Goal: Complete application form

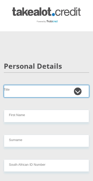
click at [18, 91] on select "Mr Ms Mrs Dr Other" at bounding box center [47, 91] width 86 height 12
select select "Mrs"
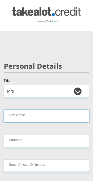
click at [16, 116] on input "First Name" at bounding box center [47, 116] width 86 height 12
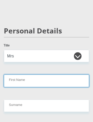
scroll to position [55, 0]
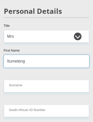
type input "Itumeleng"
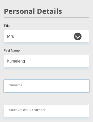
click at [17, 85] on input "Surname" at bounding box center [47, 86] width 86 height 12
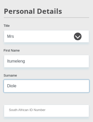
type input "Diole"
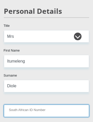
click at [15, 109] on input "South African ID Number" at bounding box center [47, 111] width 86 height 12
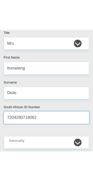
scroll to position [78, 0]
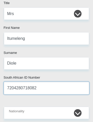
type input "7204280718082"
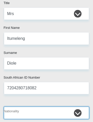
click at [19, 115] on select "South Africa Afghanistan Aland Islands Albania Algeria America Samoa American V…" at bounding box center [47, 113] width 86 height 12
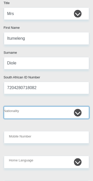
select select "ZAF"
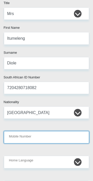
click at [66, 139] on input "Mobile Number" at bounding box center [47, 137] width 86 height 12
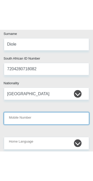
scroll to position [154, 0]
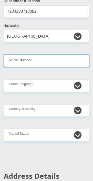
type input "0833059201"
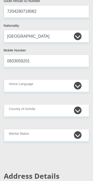
type input "Tumi@1972"
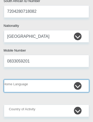
click at [20, 82] on select "Afrikaans English Sepedi South Ndebele Southern Sotho Swati Tsonga Tswana Venda…" at bounding box center [47, 86] width 86 height 12
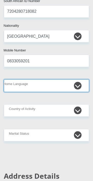
select select "tsn"
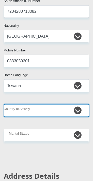
click at [14, 109] on select "South Africa Afghanistan Aland Islands Albania Algeria America Samoa American V…" at bounding box center [47, 111] width 86 height 12
select select "ZAF"
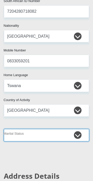
click at [69, 134] on select "Married ANC Single Divorced Widowed Married COP or Customary Law" at bounding box center [47, 135] width 86 height 12
select select "1"
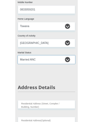
scroll to position [208, 0]
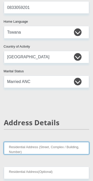
click at [69, 148] on input "Residential Address (Street, Complex / Building, Number)" at bounding box center [47, 148] width 86 height 12
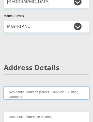
scroll to position [295, 0]
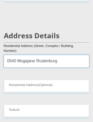
type input "0540 Mogajane Rustenburg"
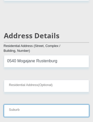
click at [14, 113] on input "Suburb" at bounding box center [47, 111] width 86 height 12
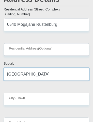
scroll to position [333, 0]
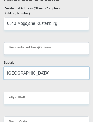
type input "Rustenburg"
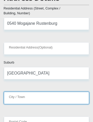
click at [13, 98] on input "City / Town" at bounding box center [47, 98] width 86 height 12
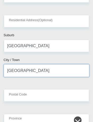
scroll to position [361, 0]
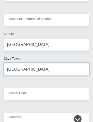
type input "Rustenburg"
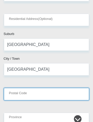
click at [14, 96] on input "Postal Code" at bounding box center [47, 94] width 86 height 12
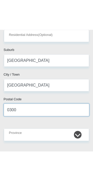
scroll to position [378, 0]
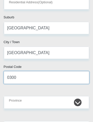
type input "0300"
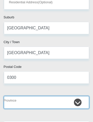
click at [16, 101] on select "Eastern Cape Free State Gauteng KwaZulu-Natal Limpopo Mpumalanga Northern Cape …" at bounding box center [47, 102] width 86 height 12
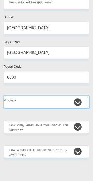
select select "[GEOGRAPHIC_DATA]"
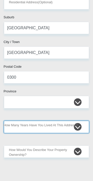
click at [80, 126] on select "less than 1 year 1-3 years 3-5 years 5+ years" at bounding box center [47, 127] width 86 height 12
select select "5"
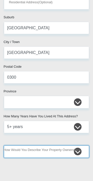
click at [73, 155] on select "Owned Rented Family Owned Company Dwelling" at bounding box center [47, 152] width 86 height 12
select select "Owned"
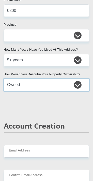
scroll to position [445, 0]
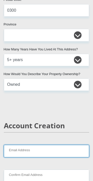
click at [57, 152] on input "Email Address" at bounding box center [47, 151] width 86 height 12
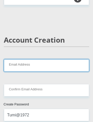
scroll to position [535, 0]
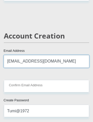
type input "tumi72.ij@gmail.com"
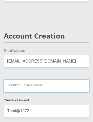
click at [18, 84] on input "Confirm Email Address" at bounding box center [47, 86] width 86 height 12
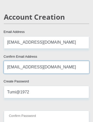
scroll to position [554, 0]
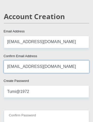
type input "tumi72.ij@gmail.com"
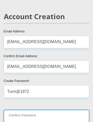
click at [16, 114] on input "Confirm Password" at bounding box center [47, 116] width 86 height 12
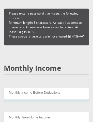
scroll to position [680, 0]
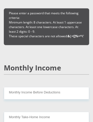
type input "Tumi@1972"
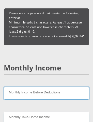
click at [21, 92] on input "Monthly Income Before Deductions" at bounding box center [47, 93] width 86 height 12
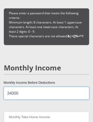
type input "34000"
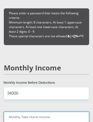
click at [16, 118] on input "Monthly Take-Home Income" at bounding box center [47, 118] width 86 height 12
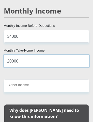
type input "20000"
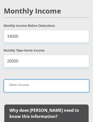
click at [18, 83] on input "Other Income" at bounding box center [47, 86] width 86 height 12
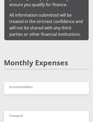
scroll to position [907, 0]
type input "5000"
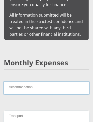
click at [15, 82] on input "Accommodation" at bounding box center [47, 88] width 86 height 12
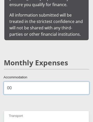
type input "00"
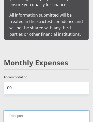
click at [22, 111] on input "Transport" at bounding box center [47, 117] width 86 height 12
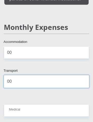
scroll to position [944, 0]
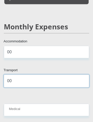
type input "00"
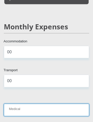
click at [14, 103] on input "Medical" at bounding box center [47, 109] width 86 height 12
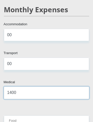
scroll to position [961, 0]
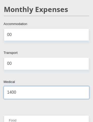
type input "1400"
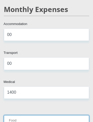
click at [13, 115] on input "Food" at bounding box center [47, 121] width 86 height 12
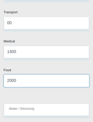
scroll to position [1002, 0]
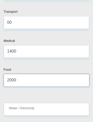
type input "2000"
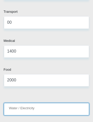
click at [17, 103] on input "Water / Electricity" at bounding box center [47, 109] width 86 height 12
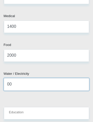
scroll to position [1027, 0]
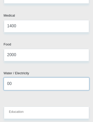
type input "00"
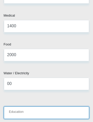
click at [15, 106] on input "Education" at bounding box center [47, 112] width 86 height 12
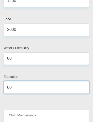
scroll to position [1053, 0]
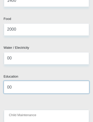
type input "00"
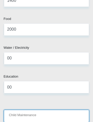
click at [16, 110] on input "Child Maintenance" at bounding box center [47, 116] width 86 height 12
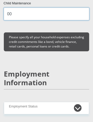
scroll to position [1156, 0]
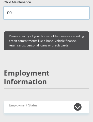
type input "00"
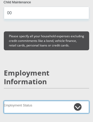
click at [18, 101] on select "Permanent/Full-time Part-time/Casual Contract Worker Self-Employed Housewife Re…" at bounding box center [47, 107] width 86 height 12
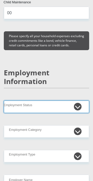
select select "1"
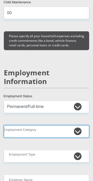
click at [15, 125] on select "AGRICULTURE ALCOHOL & TOBACCO CONSTRUCTION MATERIALS METALLURGY EQUIPMENT FOR R…" at bounding box center [47, 131] width 86 height 12
select select "71"
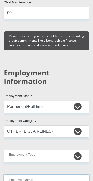
click at [63, 175] on input "Employer Name" at bounding box center [47, 181] width 86 height 12
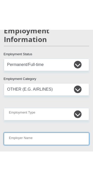
scroll to position [1268, 0]
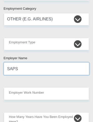
type input "SAPS"
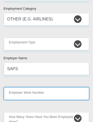
click at [14, 88] on input "Employer Work Number" at bounding box center [47, 93] width 86 height 12
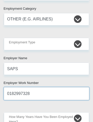
type input "0182997328"
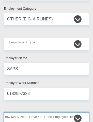
click at [16, 112] on select "less than 1 year 1-3 years 3-5 years 5+ years" at bounding box center [47, 118] width 86 height 12
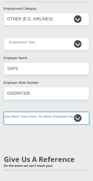
select select "60"
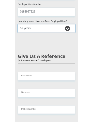
scroll to position [1349, 0]
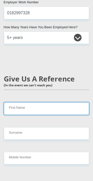
click at [17, 103] on input "First Name" at bounding box center [47, 108] width 86 height 12
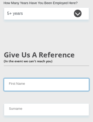
scroll to position [1371, 0]
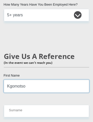
type input "Kgomotso"
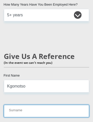
click at [16, 105] on input "Surname" at bounding box center [47, 111] width 86 height 12
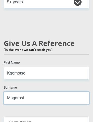
scroll to position [1392, 0]
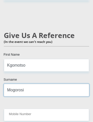
type input "Mogorosi"
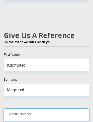
click at [15, 109] on input "Mobile Number" at bounding box center [47, 115] width 86 height 12
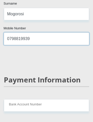
scroll to position [1469, 0]
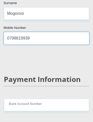
type input "0798819939"
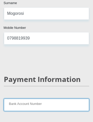
click at [19, 99] on input "Bank Account Number" at bounding box center [47, 105] width 86 height 12
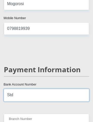
scroll to position [1480, 0]
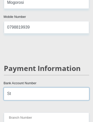
type input "S"
type input "033148619"
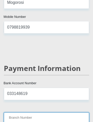
click at [17, 112] on input "Branch Number" at bounding box center [47, 118] width 86 height 12
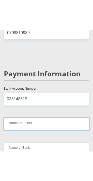
scroll to position [1505, 0]
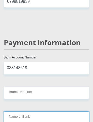
click at [15, 111] on input "Name of Bank" at bounding box center [47, 117] width 86 height 12
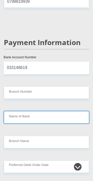
click at [18, 111] on input "Name of Bank" at bounding box center [47, 117] width 86 height 12
click at [24, 111] on input "Name of Bank" at bounding box center [47, 117] width 86 height 12
click at [18, 112] on input "Name of Bank" at bounding box center [47, 117] width 86 height 12
click at [33, 111] on input "Name of Bank" at bounding box center [47, 117] width 86 height 12
click at [67, 111] on input "Name of Bank" at bounding box center [47, 117] width 86 height 12
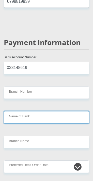
click at [68, 111] on input "Name of Bank" at bounding box center [47, 117] width 86 height 12
click at [63, 111] on input "Name of Bank" at bounding box center [47, 117] width 86 height 12
click at [19, 111] on input "Name of Bank" at bounding box center [47, 117] width 86 height 12
click at [18, 112] on input "Name of Bank" at bounding box center [47, 117] width 86 height 12
click at [18, 111] on input "Name of Bank" at bounding box center [47, 117] width 86 height 12
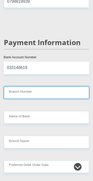
click at [17, 87] on input "Branch Number" at bounding box center [47, 93] width 86 height 12
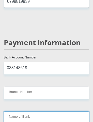
click at [16, 111] on input "Name of Bank" at bounding box center [47, 117] width 86 height 12
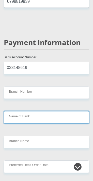
click at [21, 111] on input "Name of Bank" at bounding box center [47, 117] width 86 height 12
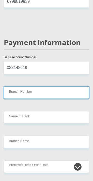
click at [15, 87] on input "Branch Number" at bounding box center [47, 93] width 86 height 12
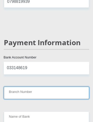
type input "0"
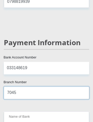
type input "7045"
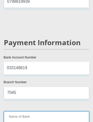
click at [57, 111] on input "Name of Bank" at bounding box center [47, 117] width 86 height 12
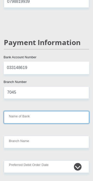
click at [17, 114] on input "Name of Bank" at bounding box center [47, 117] width 86 height 12
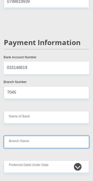
click at [12, 137] on input "Branch Name" at bounding box center [47, 142] width 86 height 12
click at [64, 136] on input "Branch Name" at bounding box center [47, 142] width 86 height 12
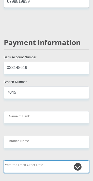
click at [57, 161] on select "1st 2nd 3rd 4th 5th 7th 18th 19th 20th 21st 22nd 23rd 24th 25th 26th 27th 28th …" at bounding box center [47, 167] width 86 height 12
select select "1"
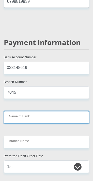
click at [17, 111] on input "Name of Bank" at bounding box center [47, 117] width 86 height 12
click at [19, 111] on input "Name of Bank" at bounding box center [47, 117] width 86 height 12
click at [18, 111] on input "Name of Bank" at bounding box center [47, 117] width 86 height 12
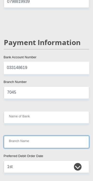
click at [67, 137] on input "Branch Name" at bounding box center [47, 142] width 86 height 12
click at [67, 136] on input "Branch Name" at bounding box center [47, 142] width 86 height 12
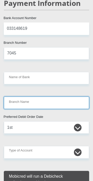
scroll to position [1548, 0]
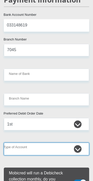
click at [76, 143] on select "Cheque Savings" at bounding box center [47, 149] width 86 height 12
select select "CUR"
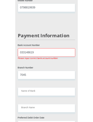
scroll to position [1495, 0]
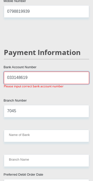
click at [12, 72] on input "033148619" at bounding box center [47, 78] width 86 height 12
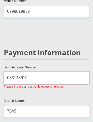
click at [11, 72] on input "033148619" at bounding box center [47, 78] width 86 height 12
click at [8, 72] on input "033148619" at bounding box center [47, 78] width 86 height 12
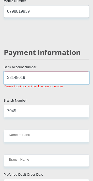
click at [8, 72] on input "33148619" at bounding box center [47, 78] width 86 height 12
click at [14, 72] on input "033148619" at bounding box center [47, 78] width 86 height 12
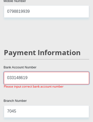
click at [11, 72] on input "033148619" at bounding box center [47, 78] width 86 height 12
click at [20, 72] on input "03 3148619" at bounding box center [47, 78] width 86 height 12
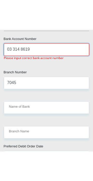
scroll to position [1554, 0]
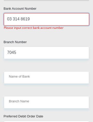
type input "03 314 8619"
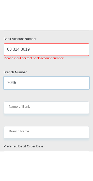
scroll to position [1559, 0]
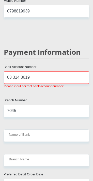
scroll to position [1495, 0]
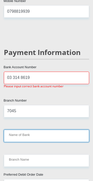
click at [40, 130] on input "Name of Bank" at bounding box center [47, 136] width 86 height 12
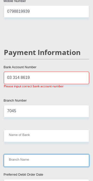
click at [47, 155] on input "Branch Name" at bounding box center [47, 161] width 86 height 12
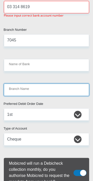
scroll to position [1568, 0]
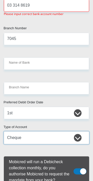
click at [77, 132] on select "Cheque Savings" at bounding box center [47, 138] width 86 height 12
select select "SAV"
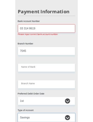
scroll to position [1530, 0]
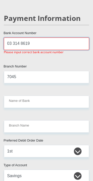
click at [67, 41] on input "03 314 8619" at bounding box center [47, 43] width 86 height 12
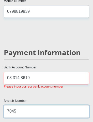
scroll to position [1495, 0]
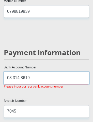
click at [70, 72] on input "03 314 8619" at bounding box center [47, 78] width 86 height 12
click at [23, 72] on input "03 314 8619" at bounding box center [47, 78] width 86 height 12
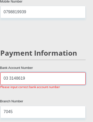
scroll to position [1494, 3]
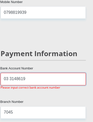
click at [11, 73] on input "03 3148619" at bounding box center [44, 79] width 86 height 12
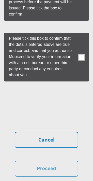
scroll to position [2310, 0]
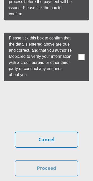
click at [83, 60] on span at bounding box center [82, 57] width 6 height 6
click at [76, 34] on input "checkbox" at bounding box center [76, 34] width 0 height 0
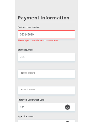
scroll to position [1522, 0]
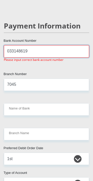
click at [81, 45] on input "033148619" at bounding box center [47, 51] width 86 height 12
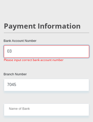
type input "0"
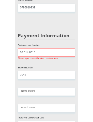
scroll to position [1495, 0]
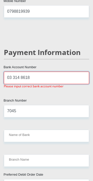
click at [78, 72] on input "03 314 8618" at bounding box center [47, 78] width 86 height 12
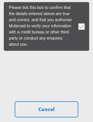
type input "03 314 8619"
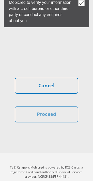
scroll to position [2363, 0]
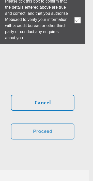
scroll to position [2375, 4]
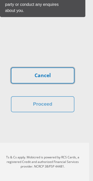
click at [71, 83] on link "Cancel" at bounding box center [43, 76] width 64 height 16
